Goal: Browse casually: Explore the website without a specific task or goal

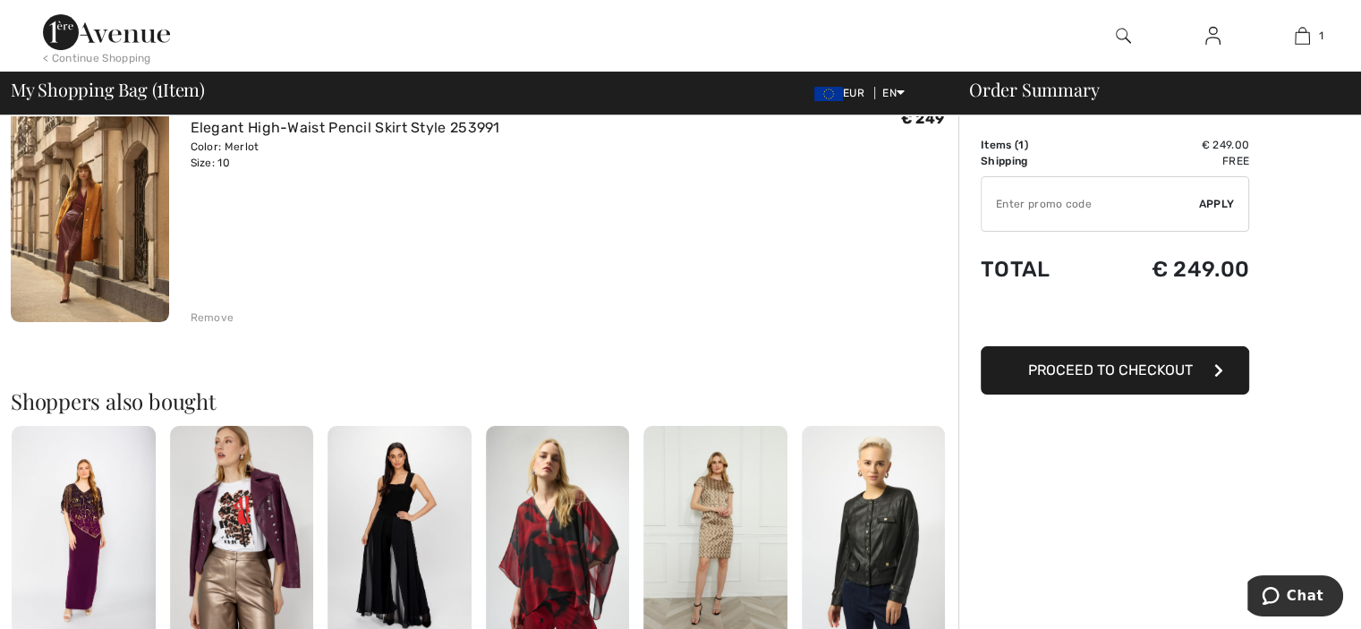
scroll to position [175, 0]
click at [211, 510] on img at bounding box center [242, 535] width 144 height 216
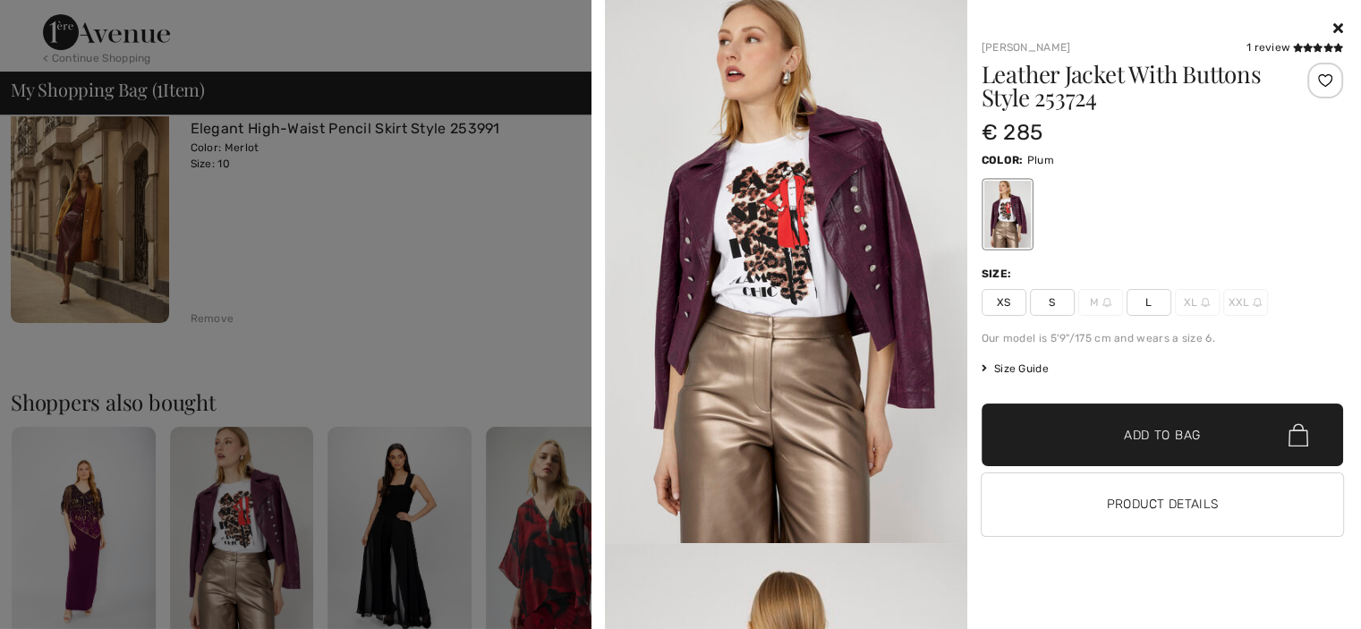
click at [1338, 21] on icon at bounding box center [1338, 28] width 10 height 14
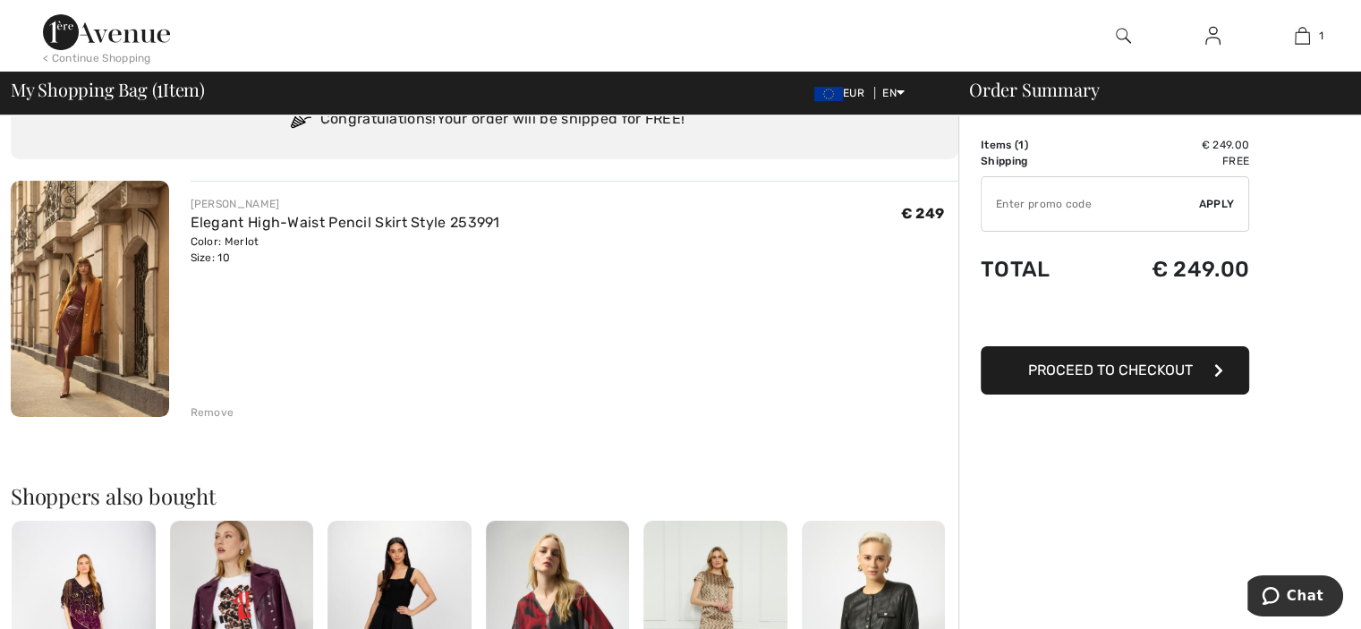
scroll to position [0, 0]
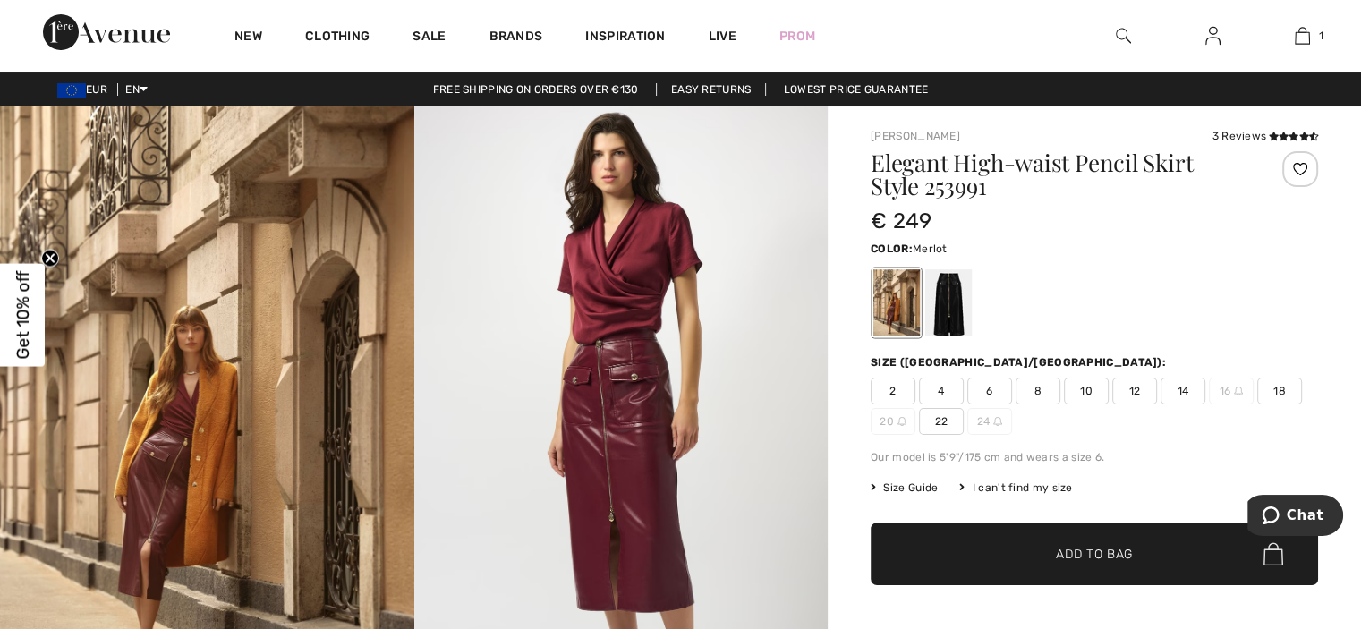
click at [147, 29] on img at bounding box center [106, 32] width 127 height 36
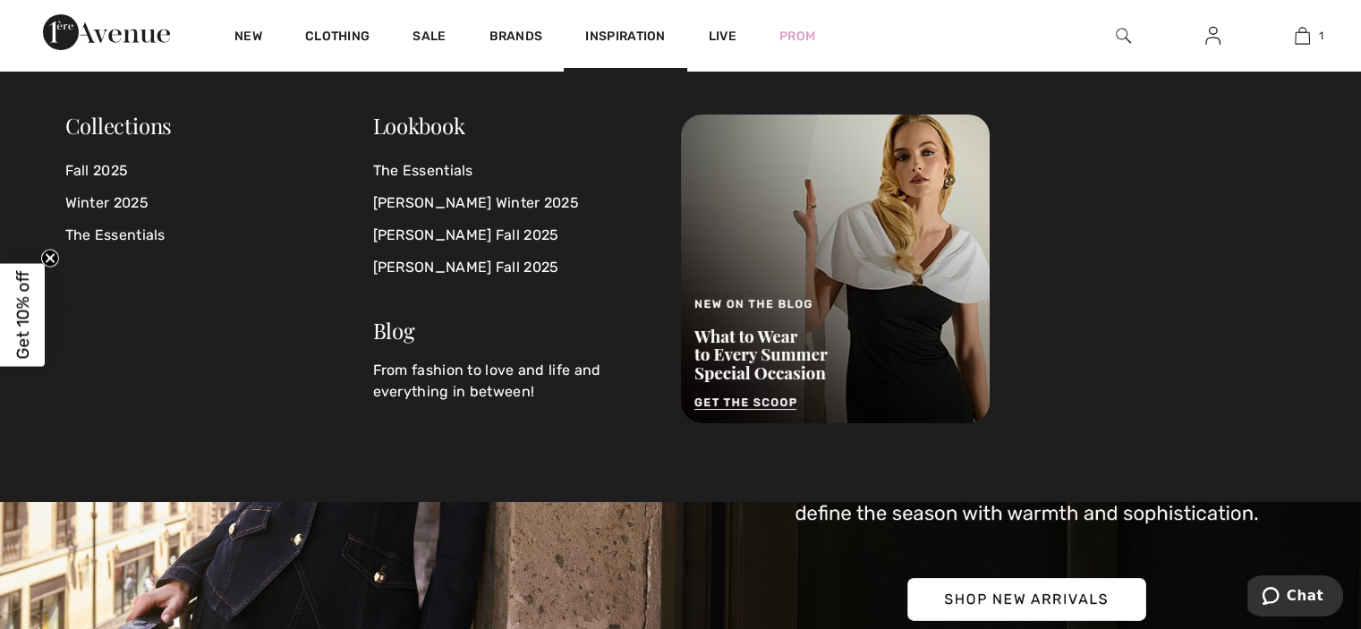
click at [646, 36] on span "Inspiration" at bounding box center [625, 38] width 80 height 19
click at [422, 225] on link "[PERSON_NAME] Fall 2025" at bounding box center [516, 235] width 286 height 32
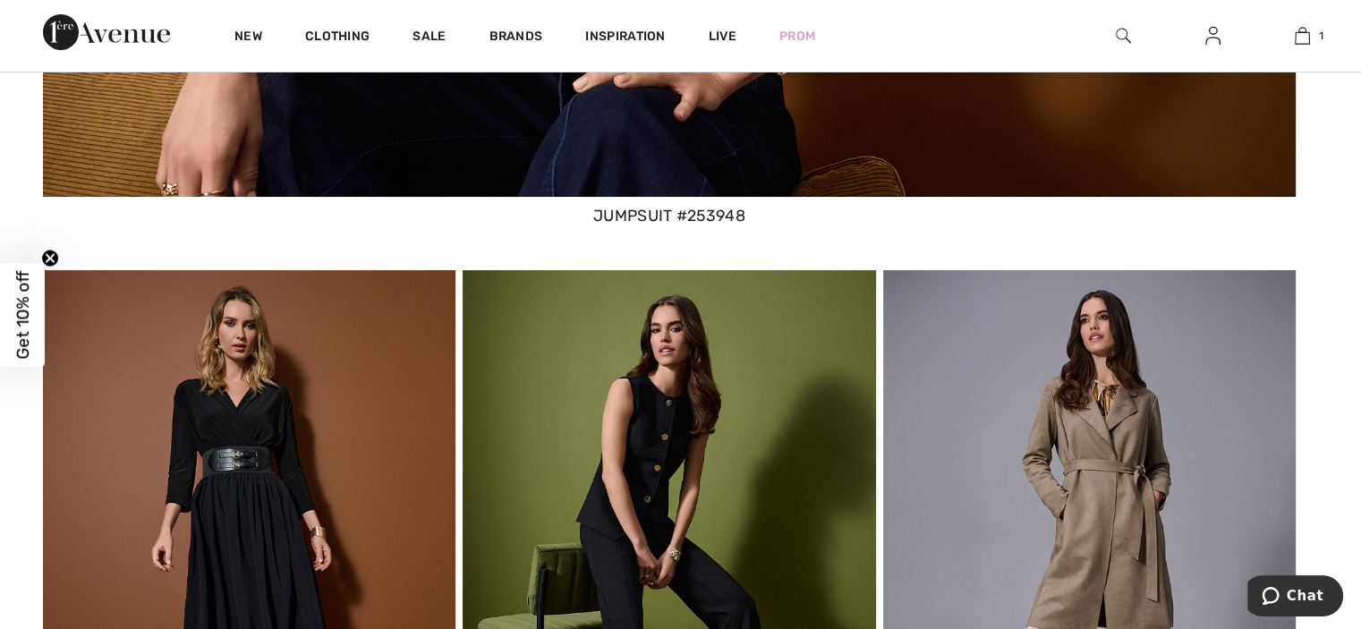
scroll to position [6530, 0]
